Goal: Find specific page/section: Find specific page/section

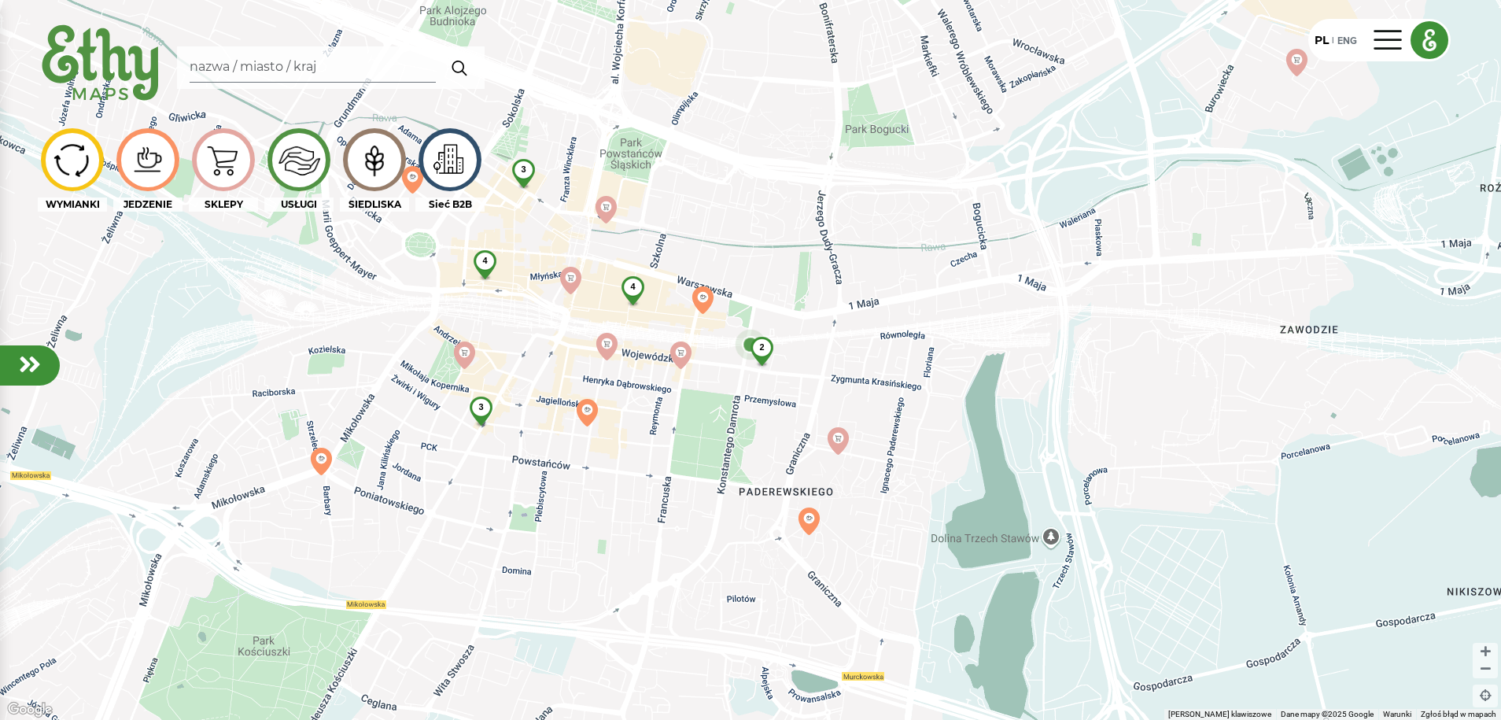
click at [374, 176] on img at bounding box center [374, 160] width 53 height 50
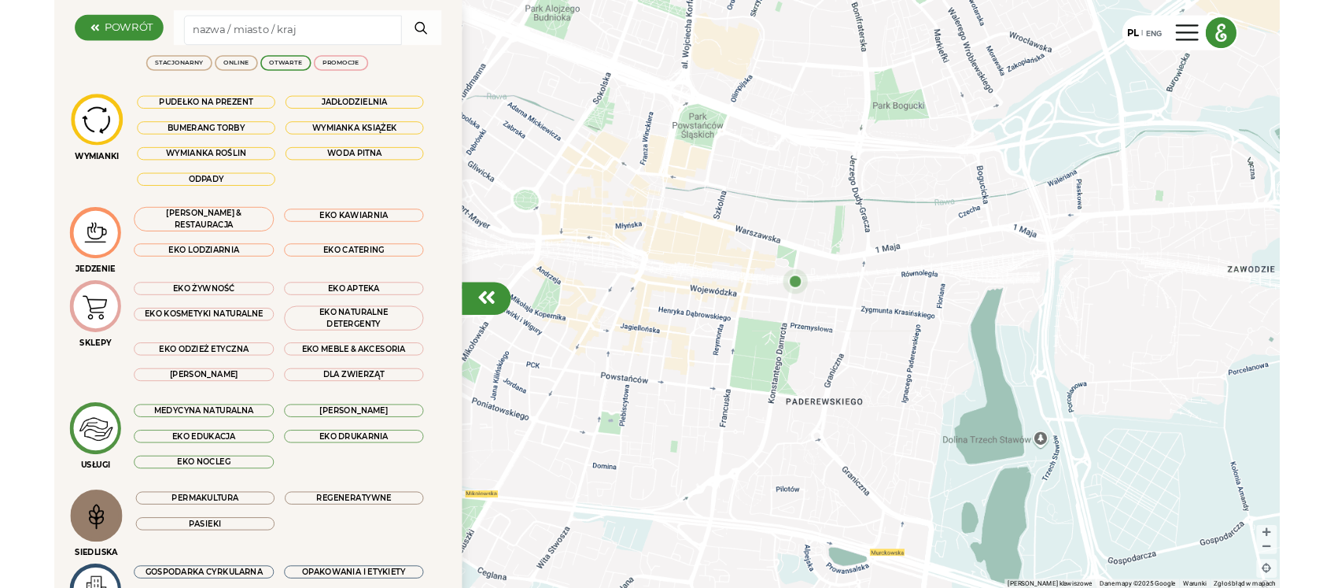
scroll to position [98, 0]
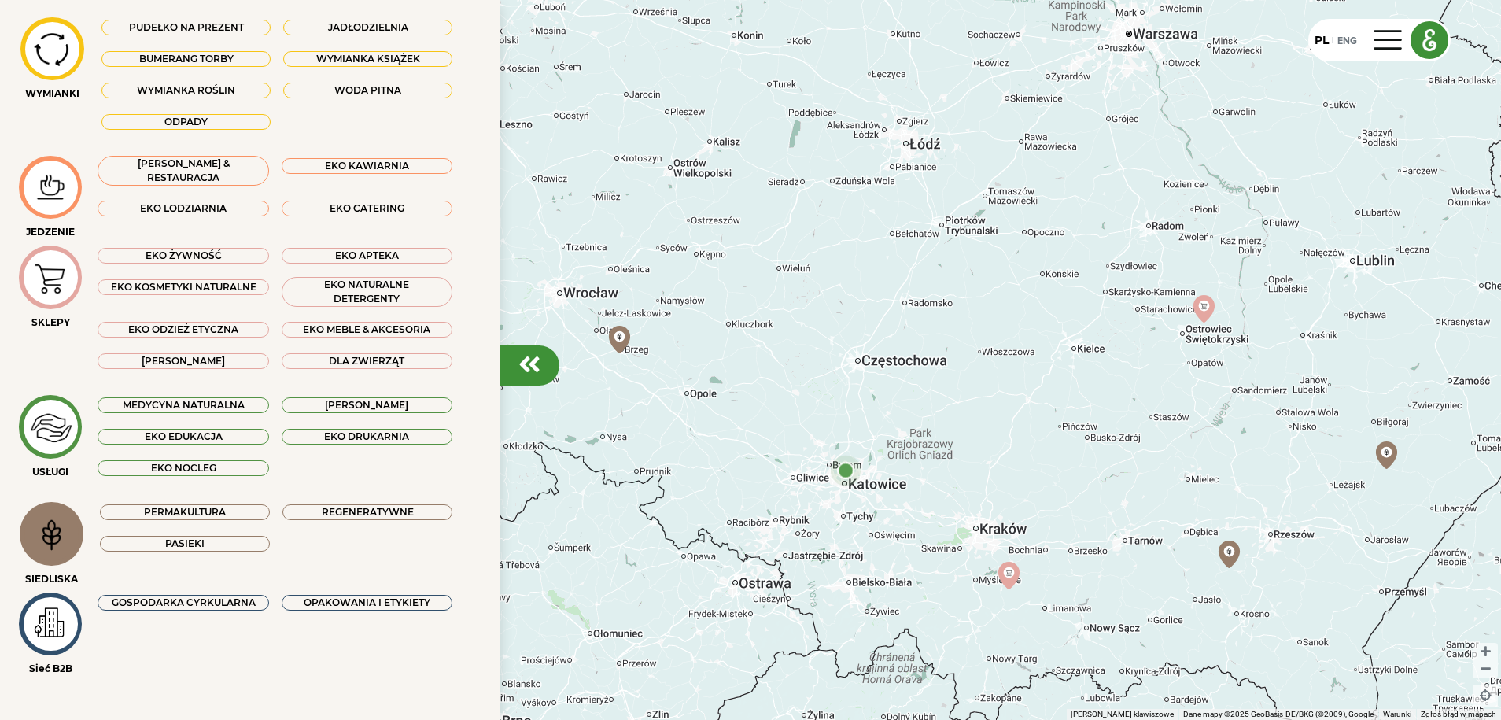
drag, startPoint x: 1097, startPoint y: 244, endPoint x: 1076, endPoint y: 500, distance: 256.5
click at [1076, 500] on div at bounding box center [750, 360] width 1501 height 720
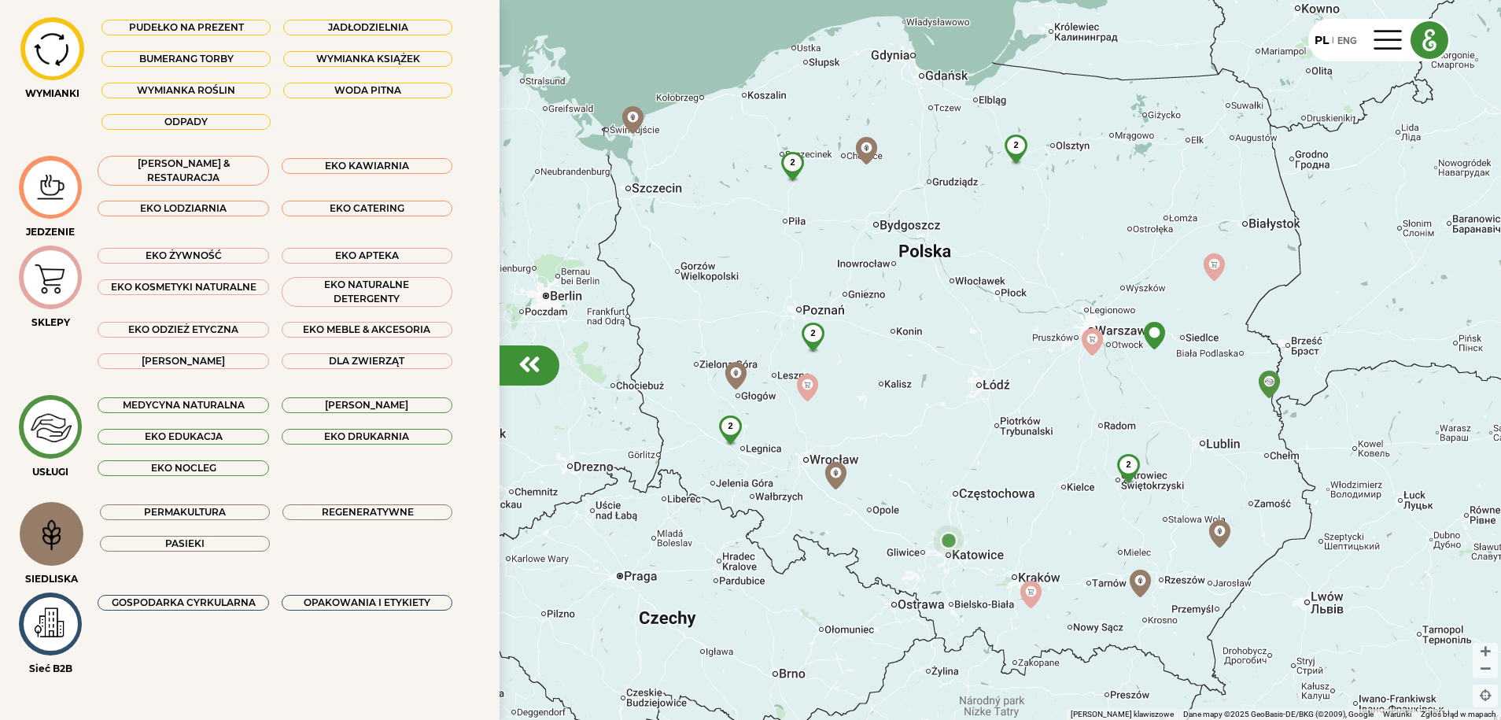
drag, startPoint x: 1051, startPoint y: 294, endPoint x: 1046, endPoint y: 454, distance: 159.8
click at [1046, 454] on div "2 2 2 2 2" at bounding box center [750, 360] width 1501 height 720
click at [532, 360] on em at bounding box center [529, 364] width 22 height 25
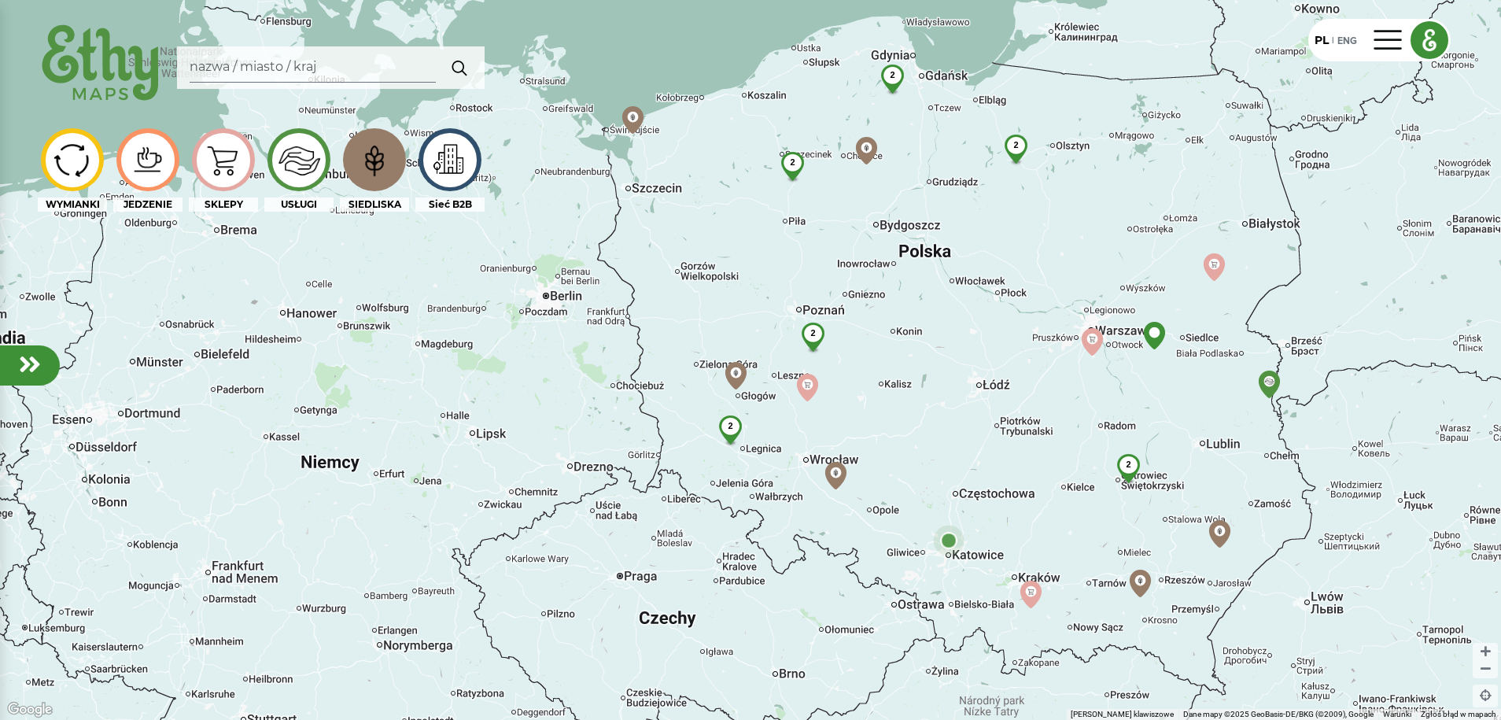
click at [383, 167] on img at bounding box center [374, 160] width 53 height 50
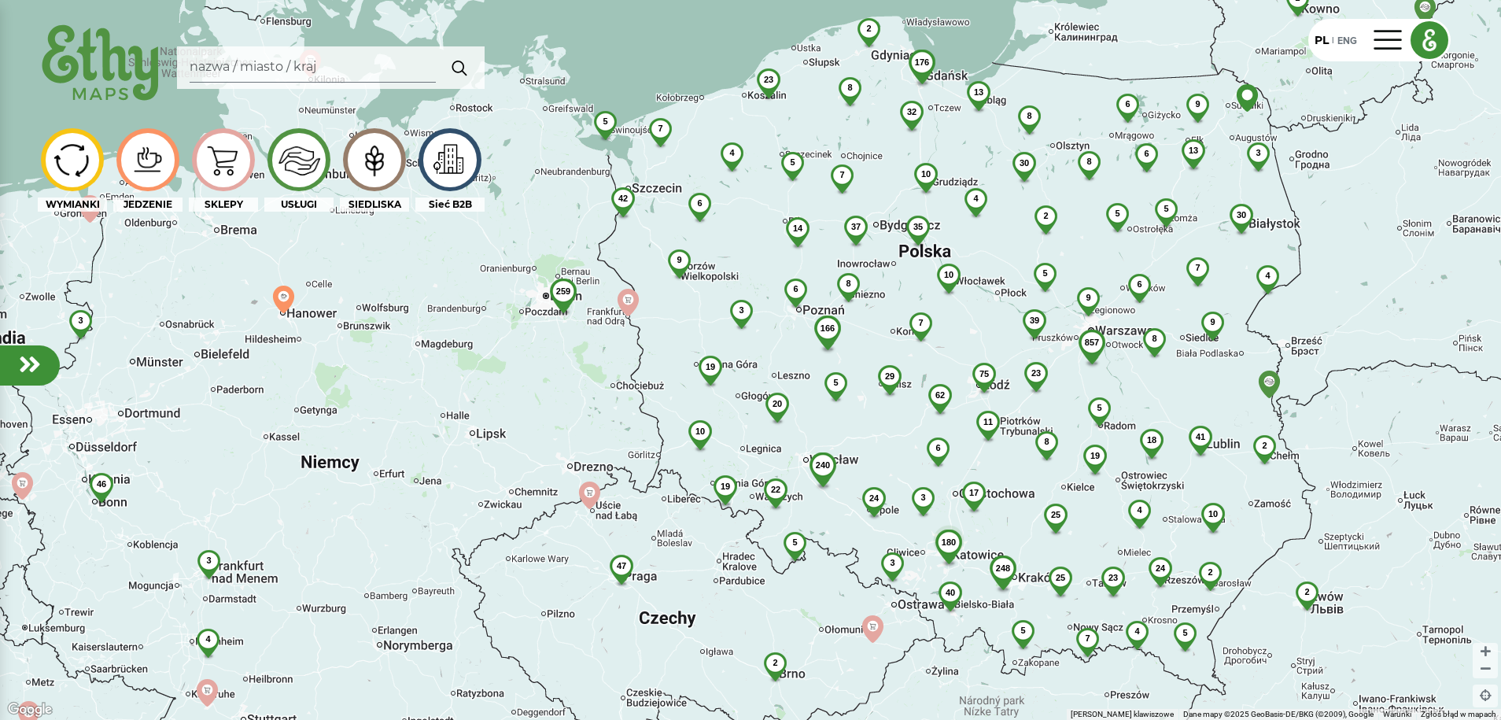
click at [364, 182] on img at bounding box center [374, 160] width 53 height 50
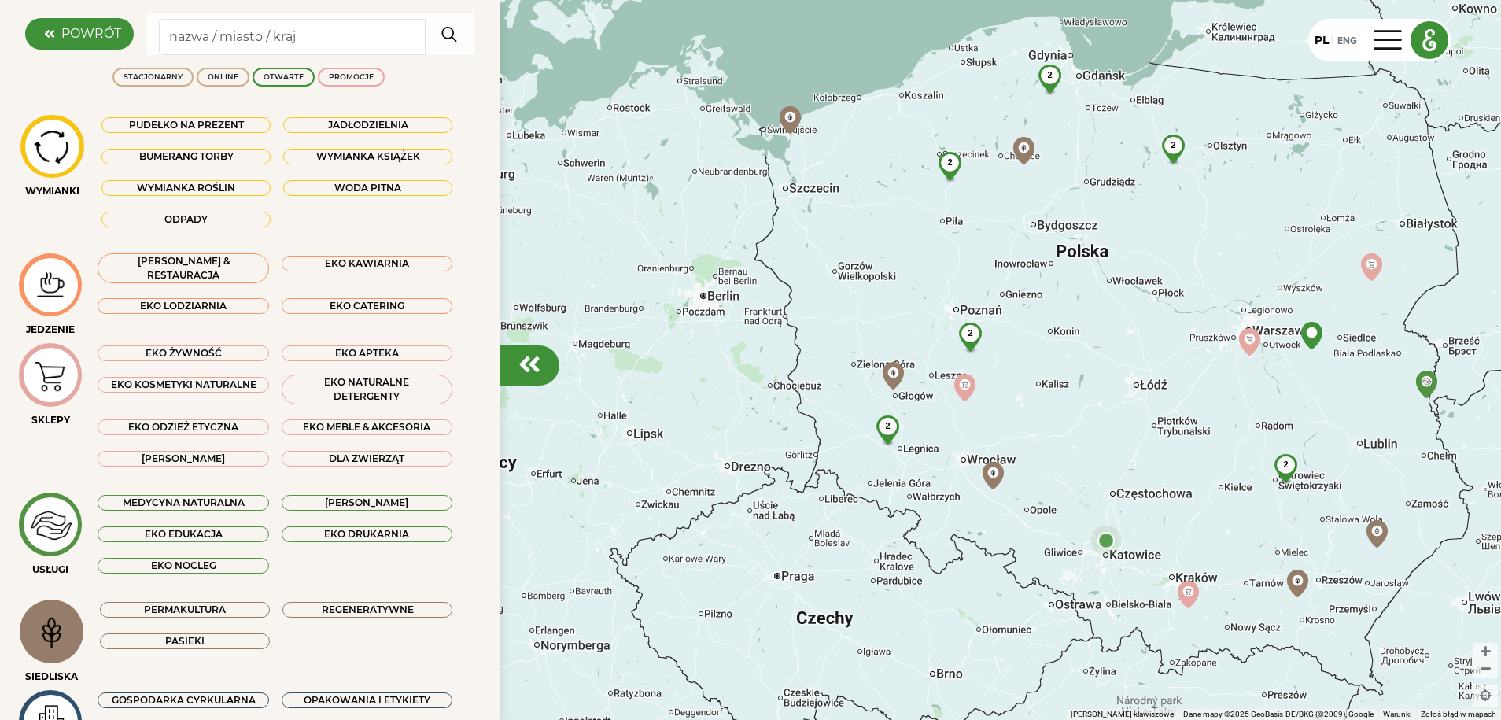
click at [540, 371] on em at bounding box center [529, 364] width 22 height 25
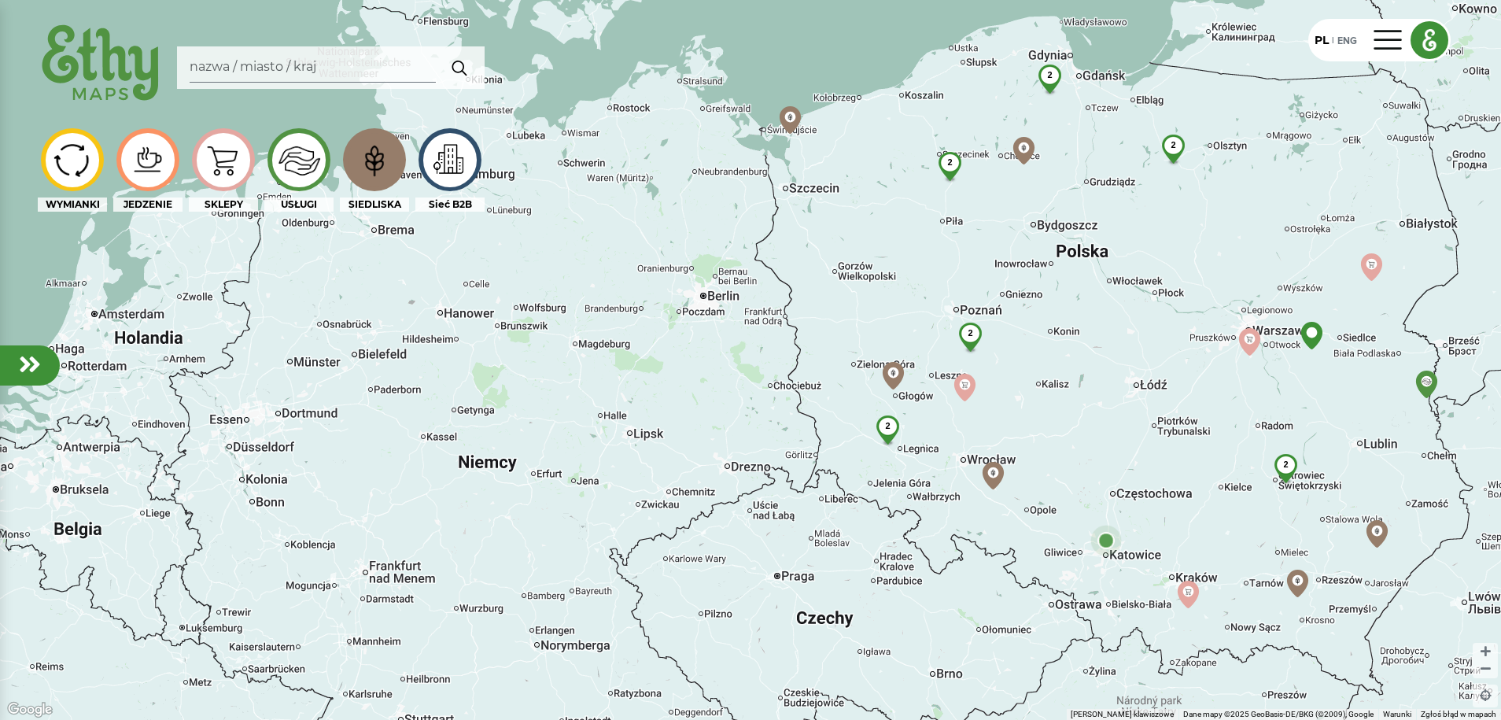
click at [156, 174] on img at bounding box center [147, 160] width 53 height 39
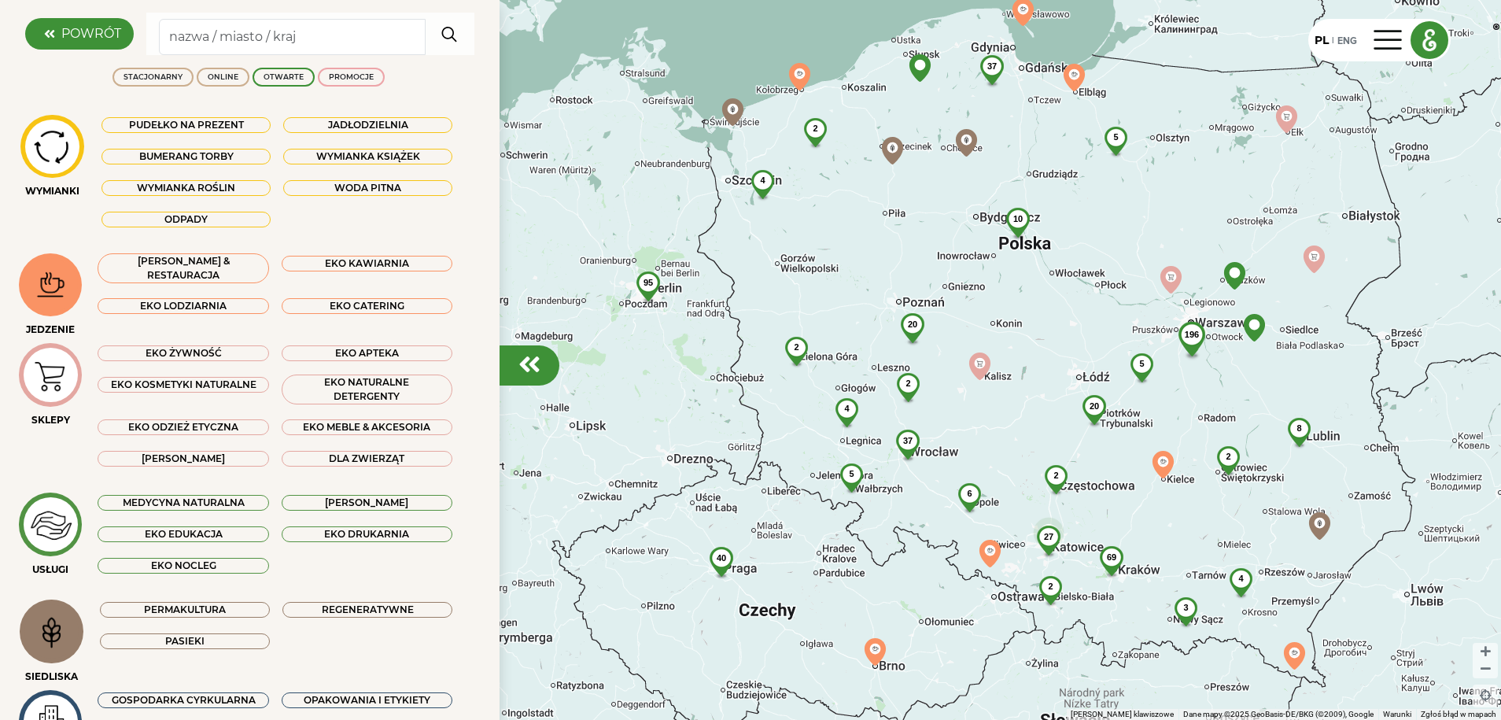
drag, startPoint x: 1205, startPoint y: 356, endPoint x: 986, endPoint y: 348, distance: 218.9
click at [986, 348] on div "27 2 2 69 6 20 3 37 5 2 4 2 5 4 196 20 8 10 2 40 5 4 2 37 95 2 3 35 2 4 38 7 43…" at bounding box center [750, 360] width 1501 height 720
click at [532, 371] on em at bounding box center [529, 364] width 22 height 25
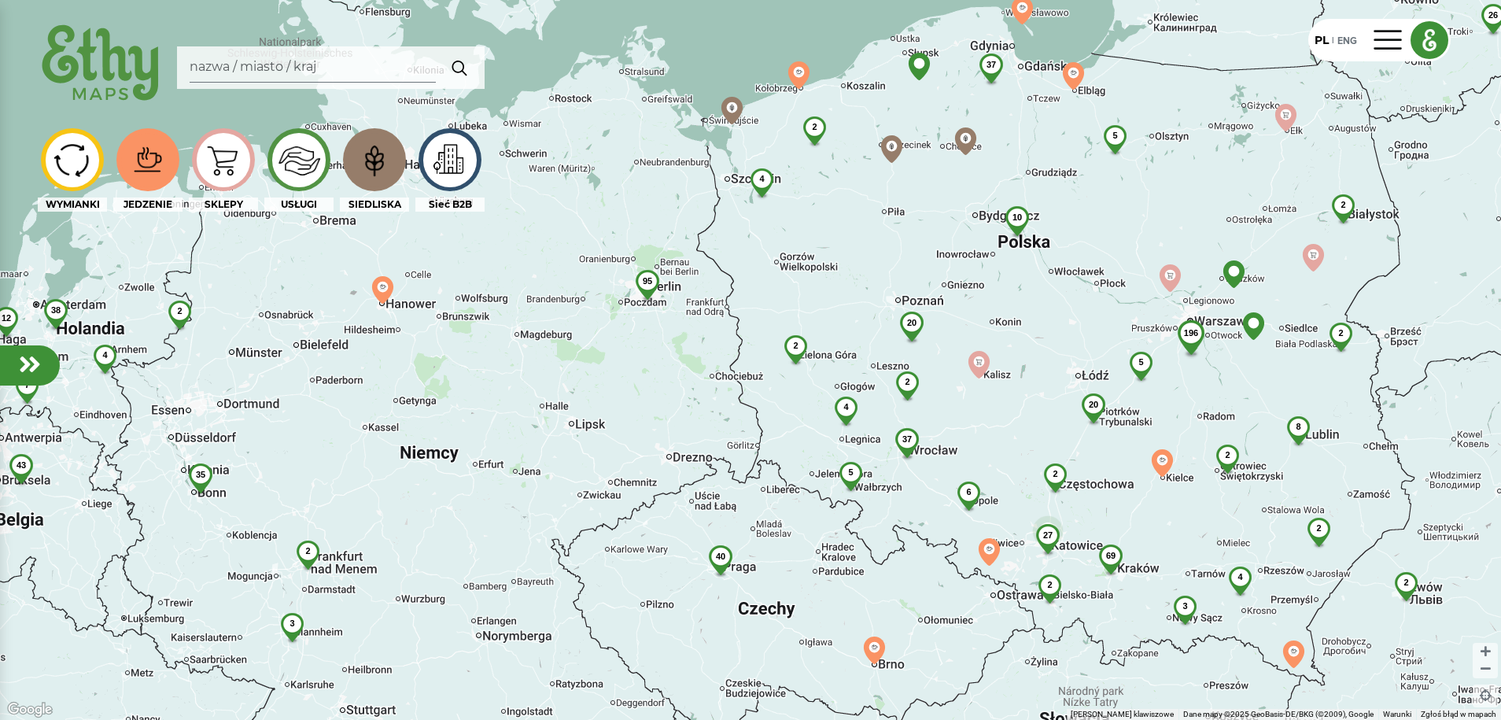
click at [154, 180] on div at bounding box center [148, 160] width 54 height 54
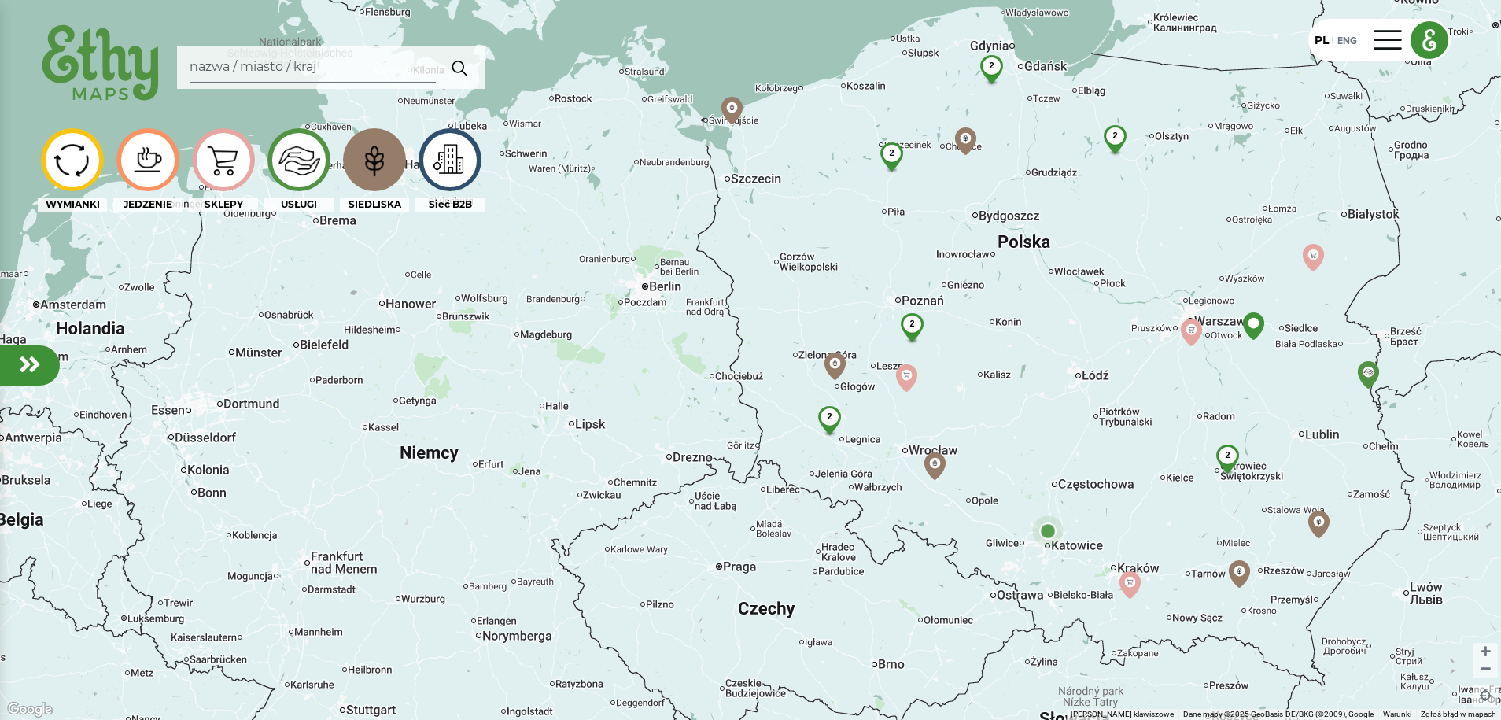
click at [389, 164] on img at bounding box center [374, 160] width 53 height 50
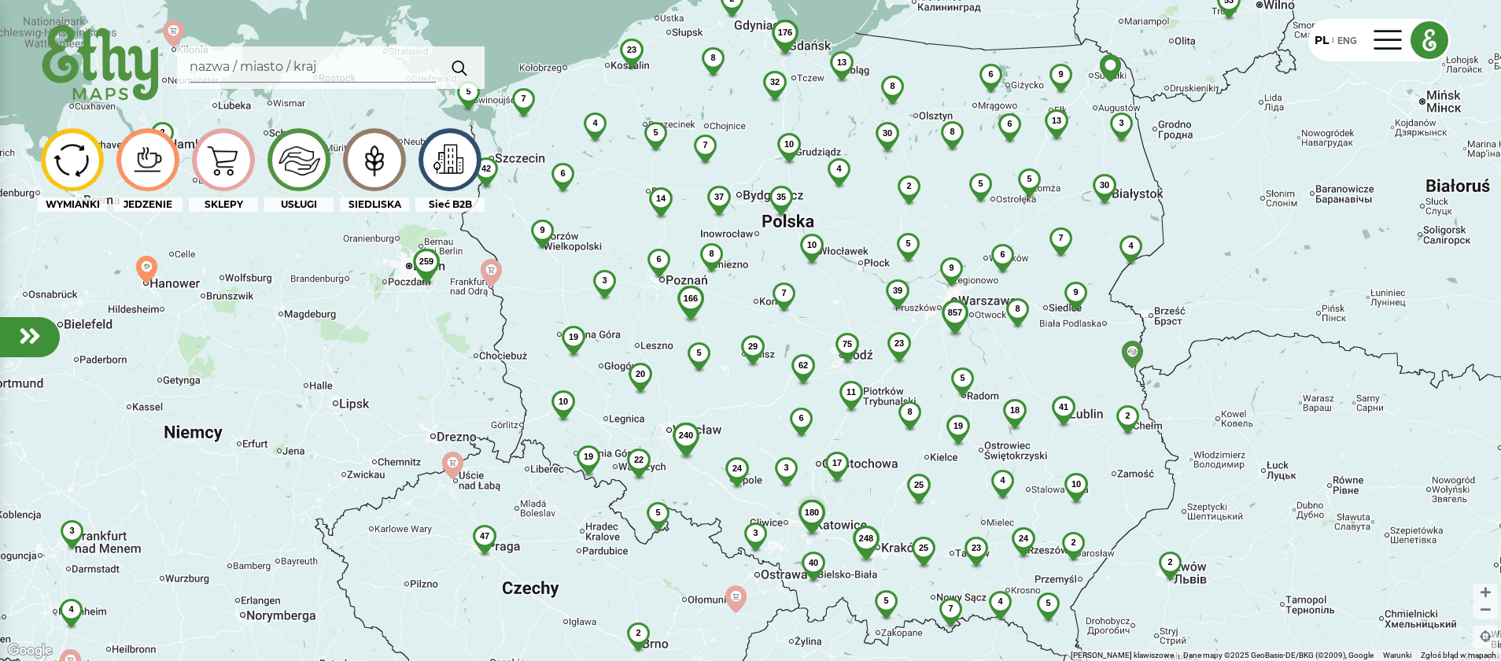
drag, startPoint x: 1058, startPoint y: 271, endPoint x: 828, endPoint y: 287, distance: 231.1
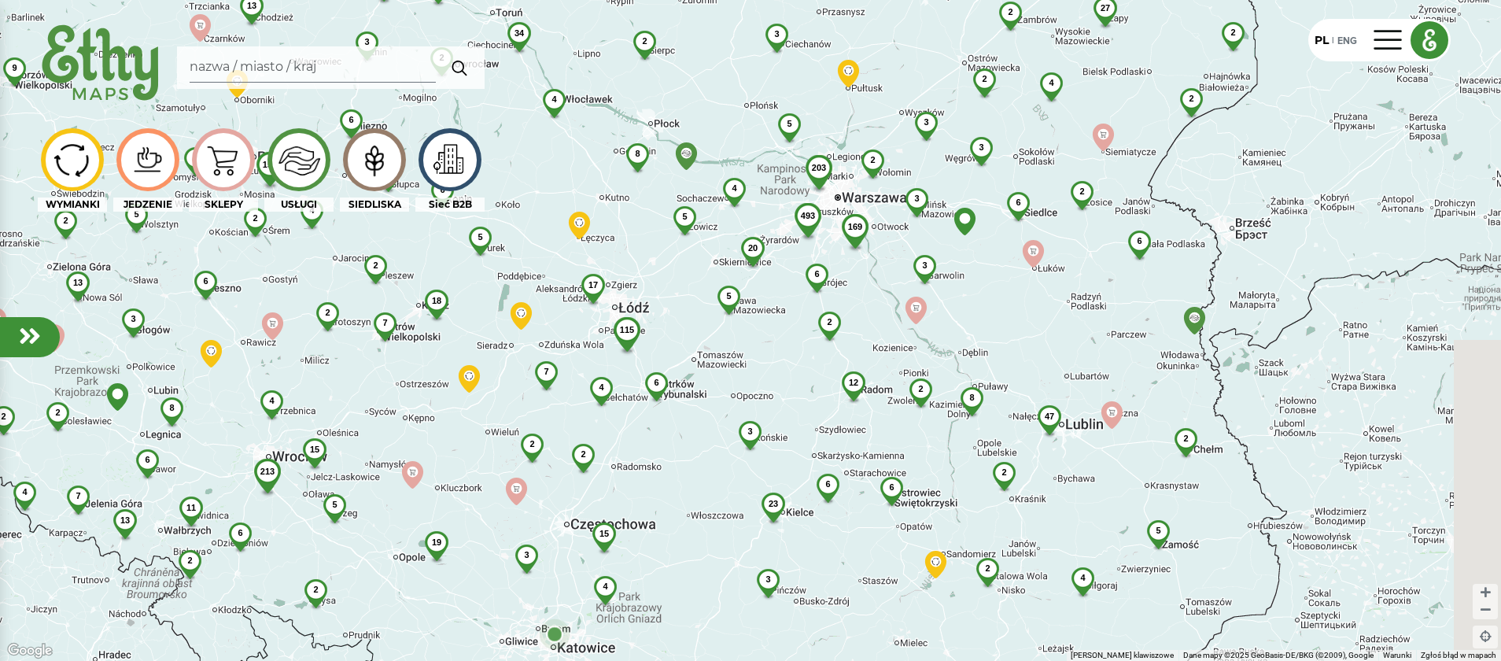
drag, startPoint x: 934, startPoint y: 454, endPoint x: 733, endPoint y: 343, distance: 229.2
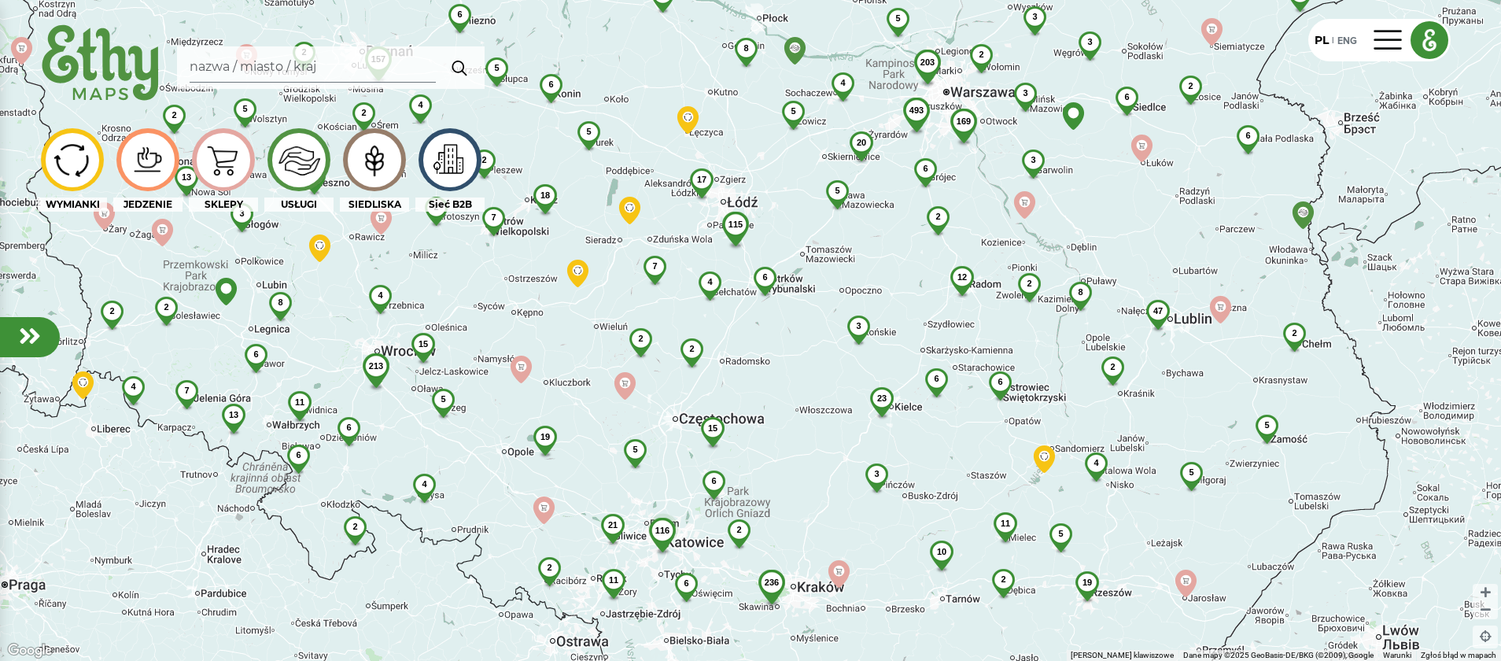
drag, startPoint x: 720, startPoint y: 401, endPoint x: 864, endPoint y: 291, distance: 181.3
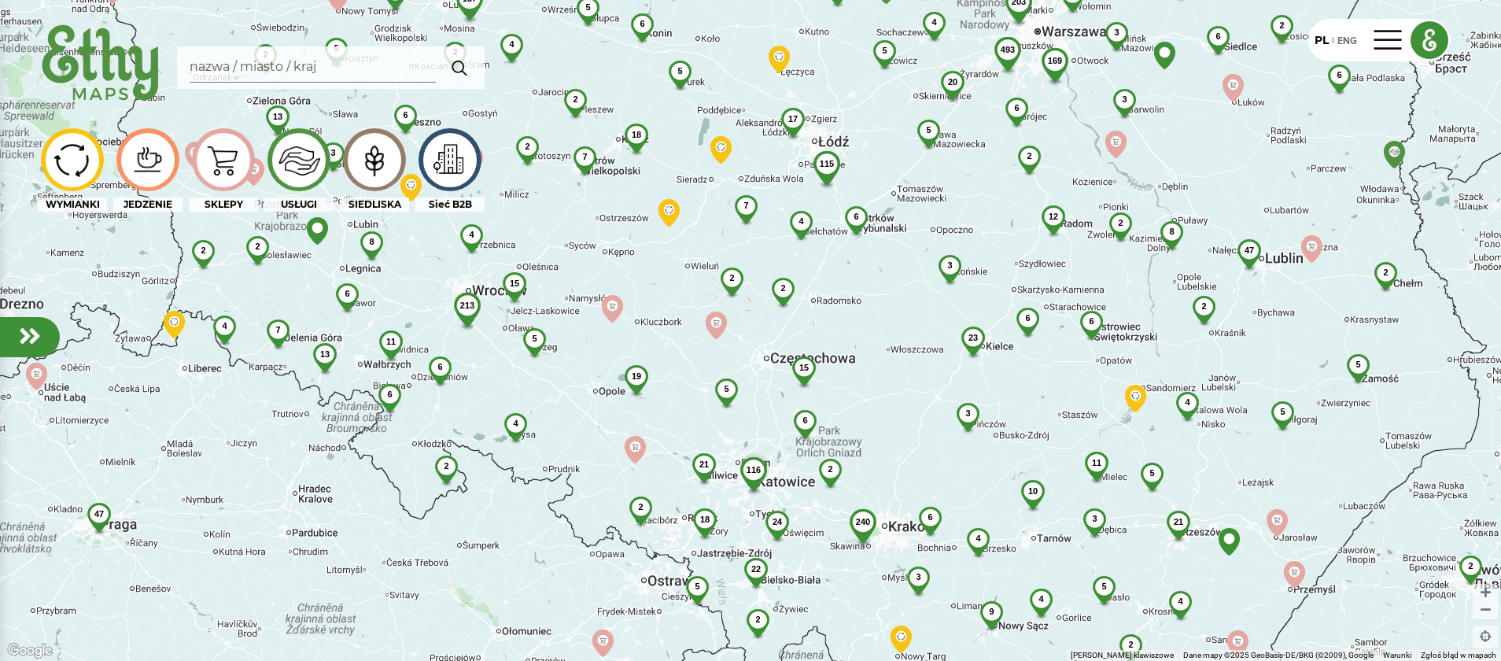
drag, startPoint x: 809, startPoint y: 374, endPoint x: 881, endPoint y: 325, distance: 87.7
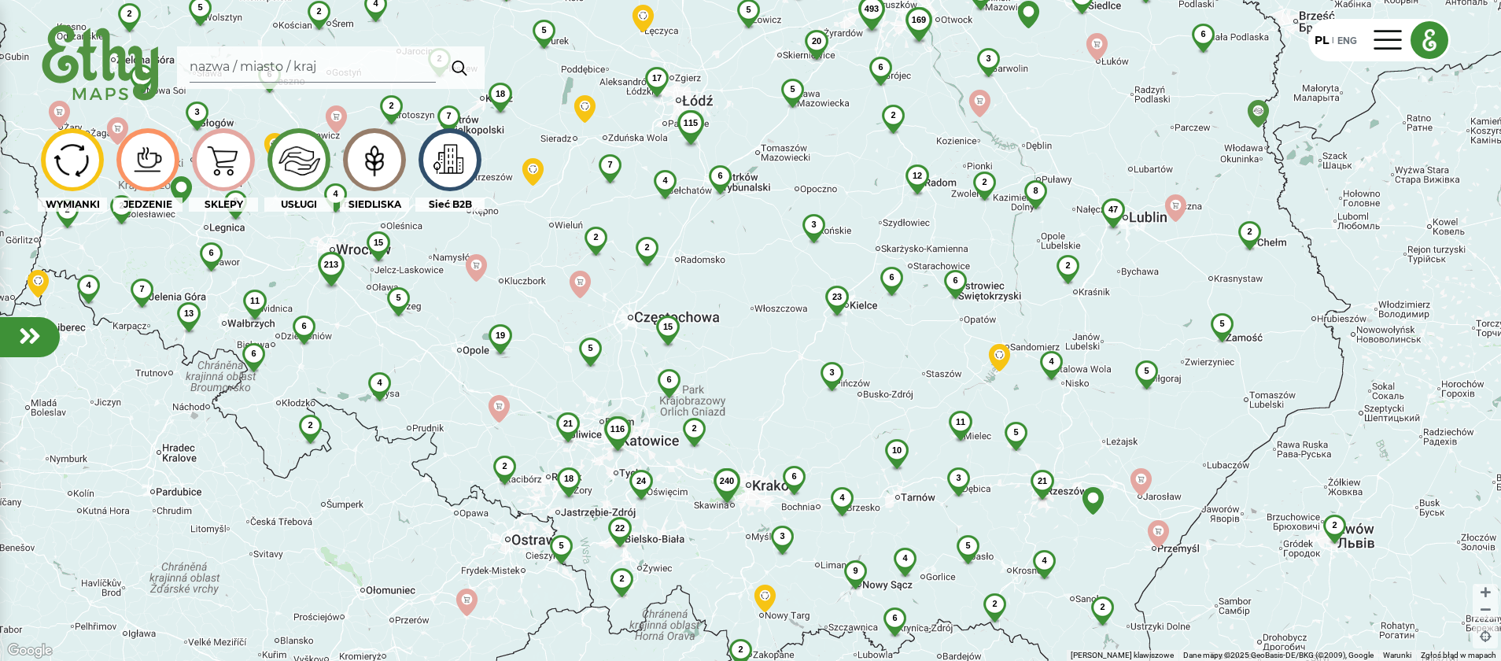
drag, startPoint x: 908, startPoint y: 385, endPoint x: 768, endPoint y: 342, distance: 146.3
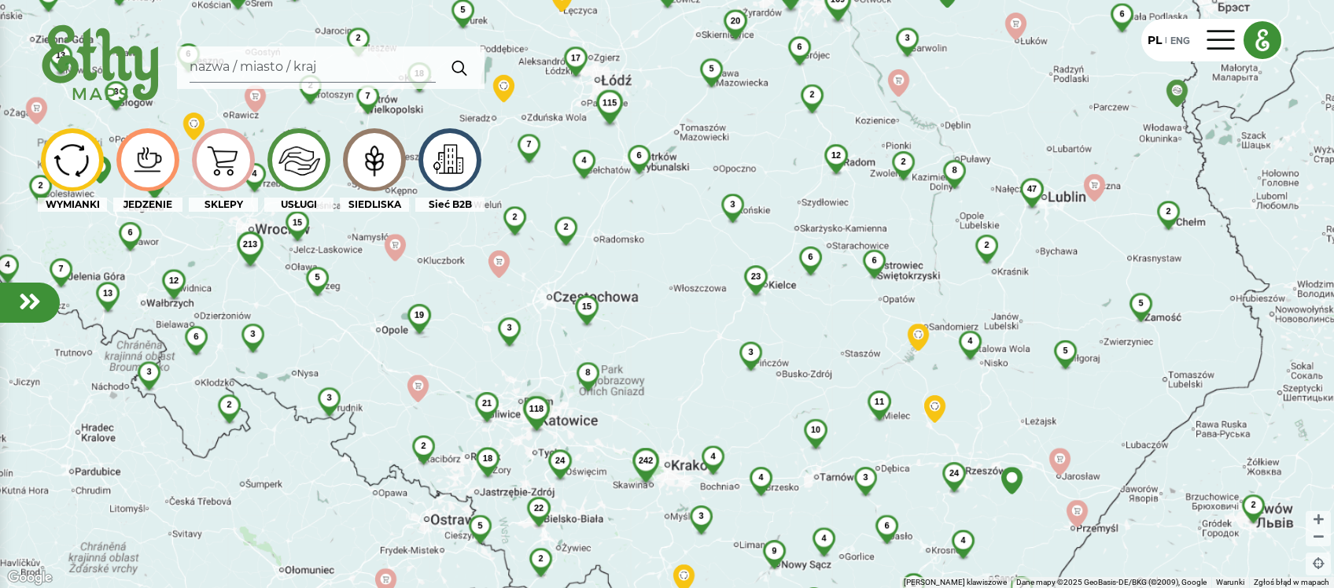
click at [380, 162] on img at bounding box center [374, 160] width 53 height 50
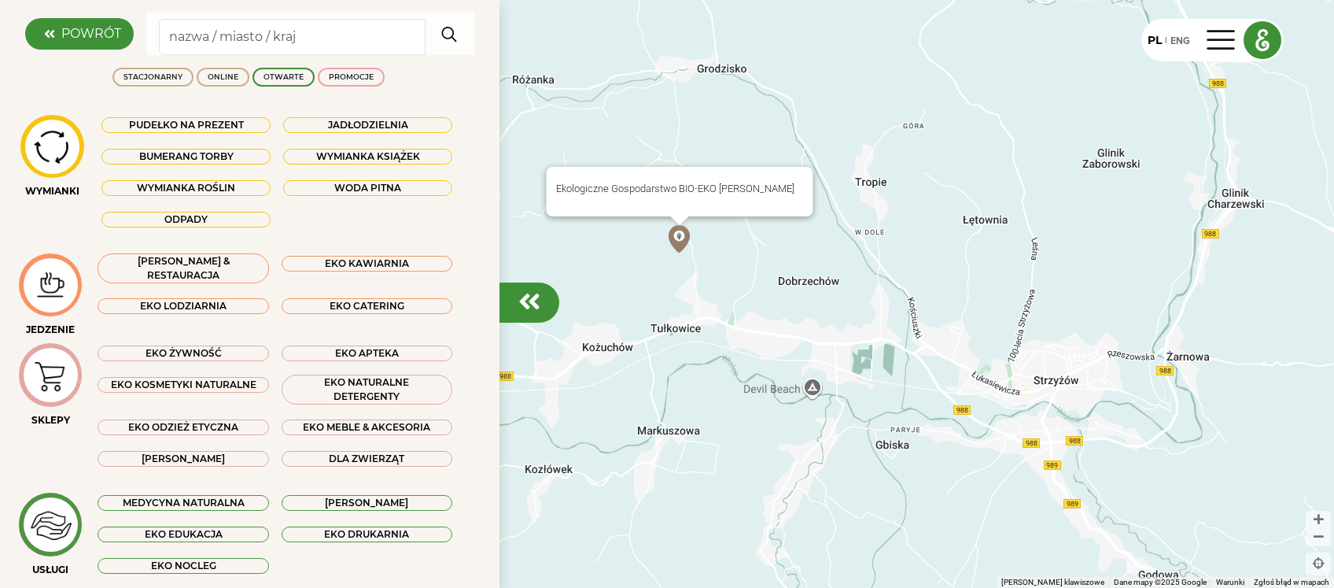
click at [684, 239] on img at bounding box center [680, 239] width 28 height 28
